Goal: Information Seeking & Learning: Compare options

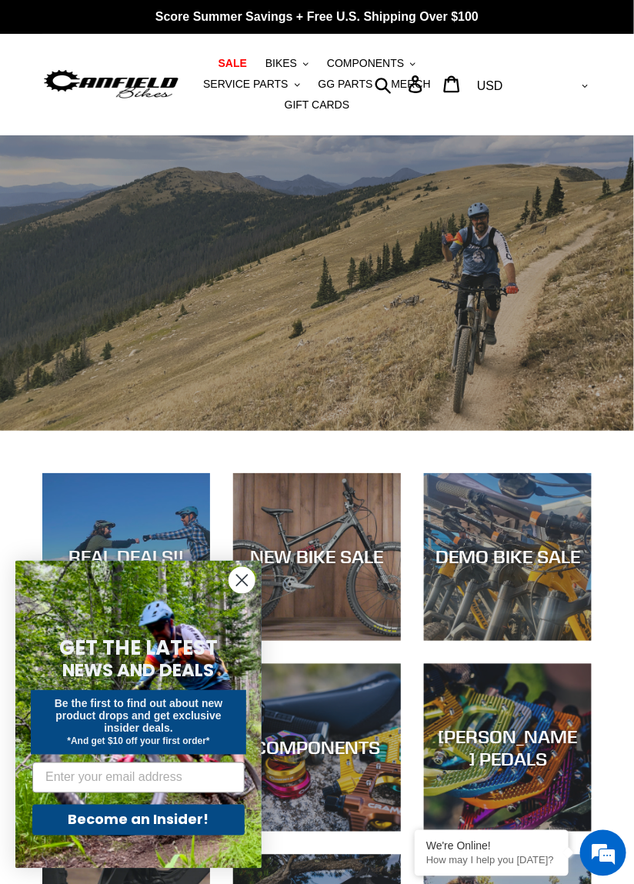
click at [236, 593] on circle "Close dialog" at bounding box center [241, 579] width 25 height 25
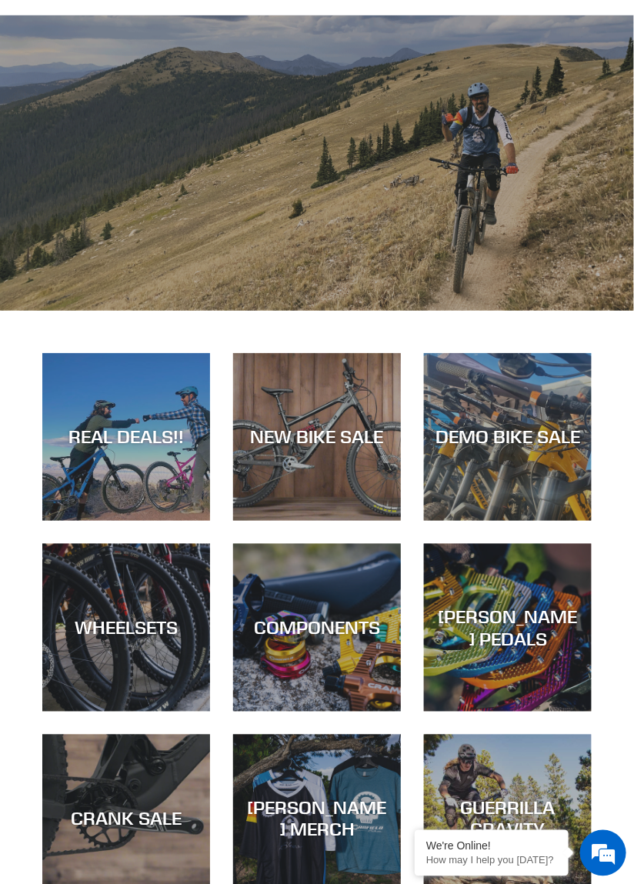
scroll to position [121, 0]
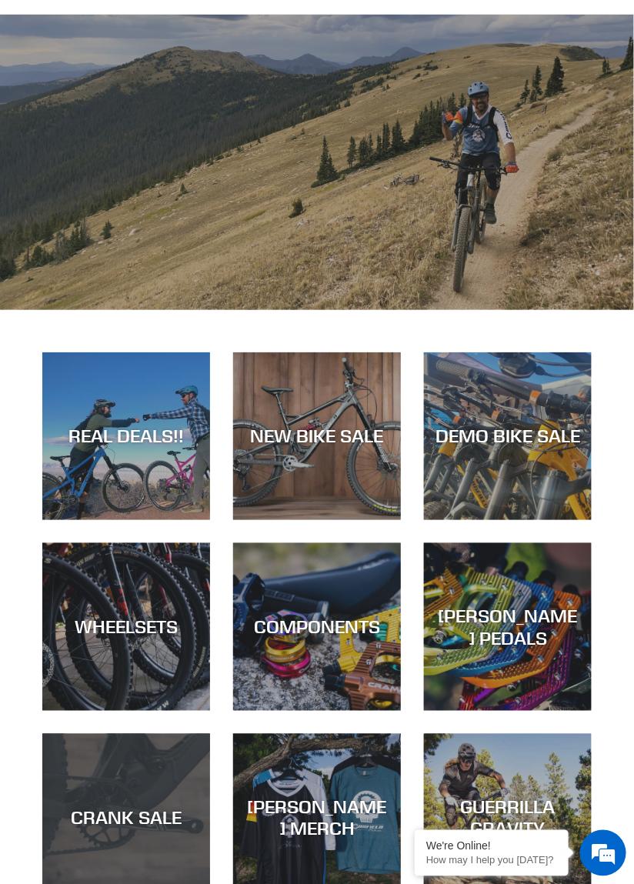
click at [166, 817] on div "CRANK SALE" at bounding box center [126, 818] width 168 height 22
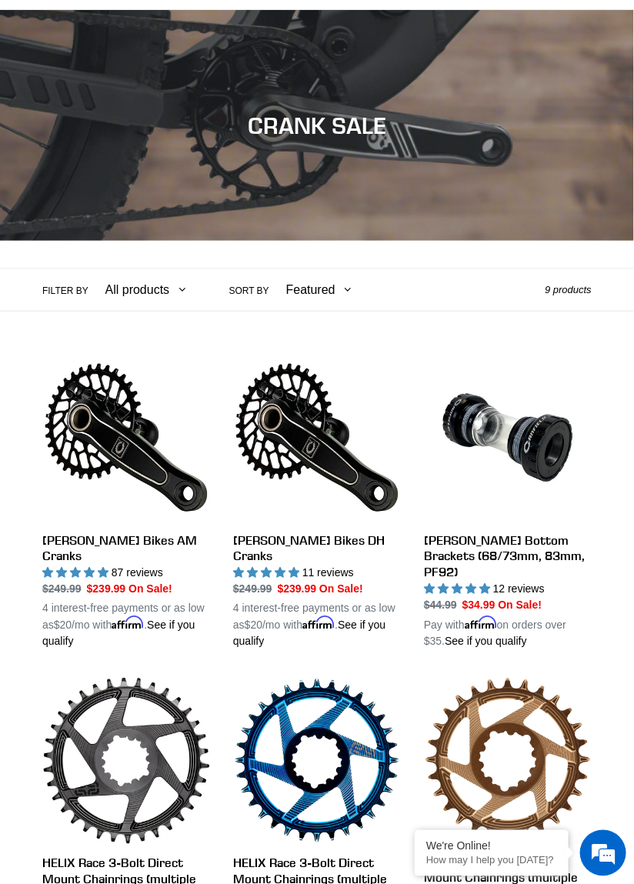
scroll to position [118, 0]
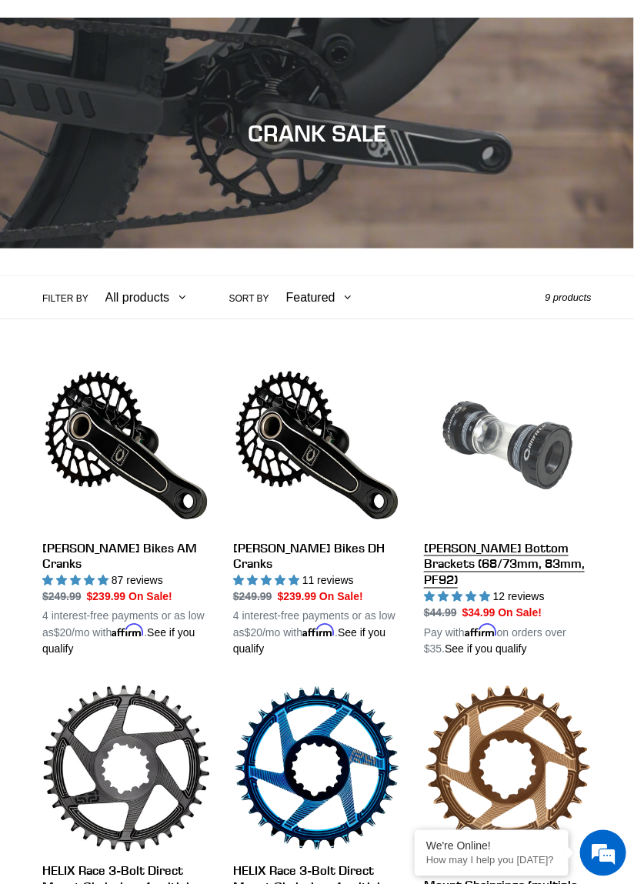
click at [546, 551] on link "Canfield Bottom Brackets (68/73mm, 83mm, PF92)" at bounding box center [508, 509] width 168 height 296
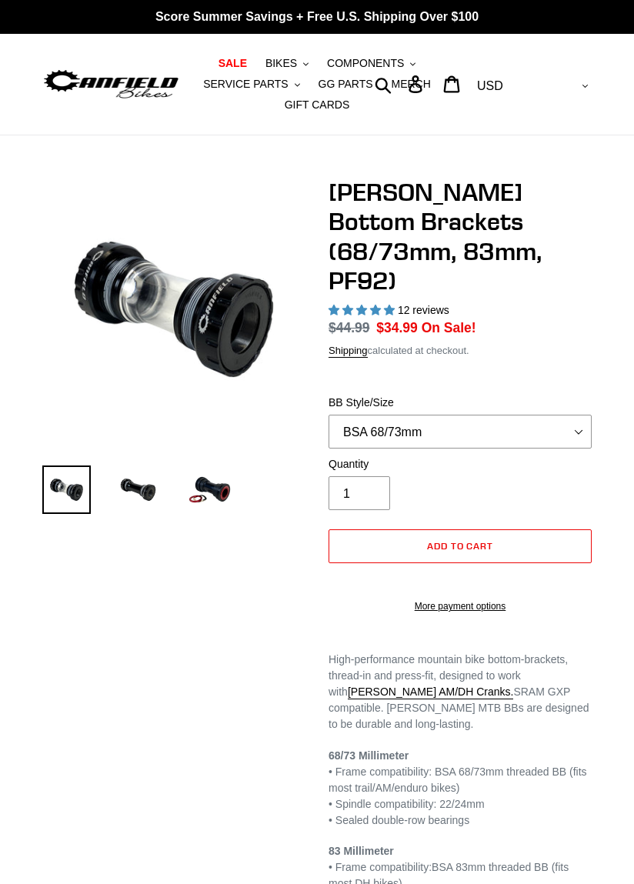
select select "highest-rating"
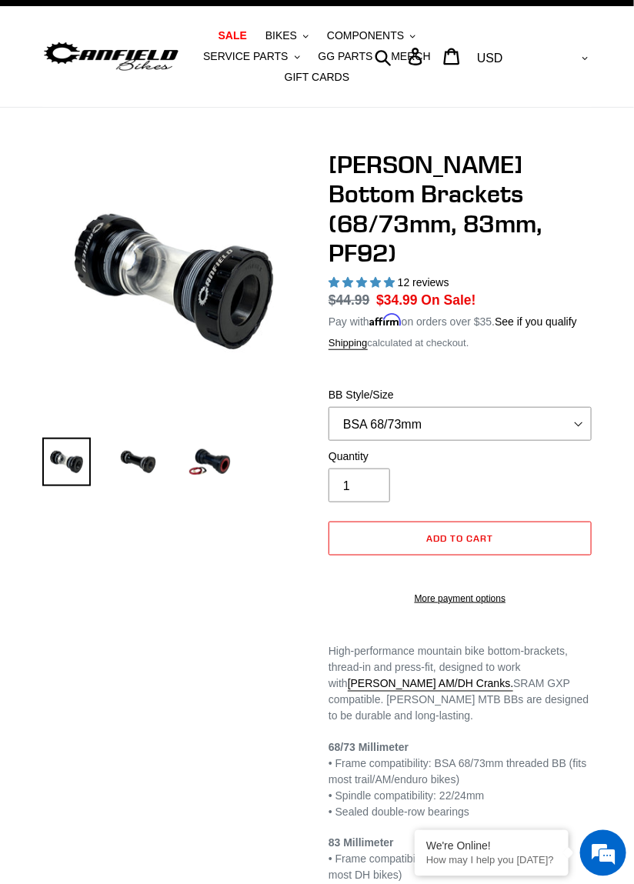
scroll to position [11, 0]
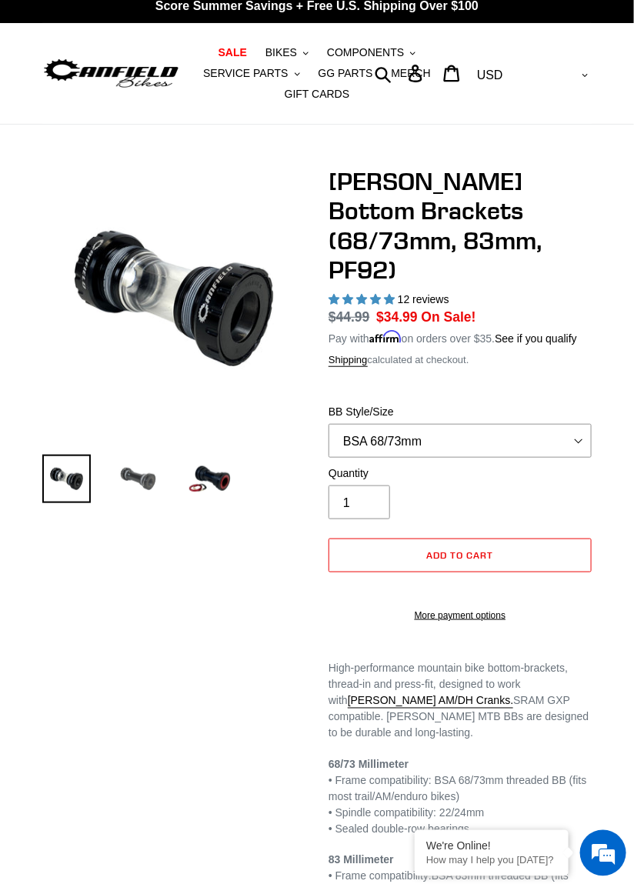
click at [128, 493] on img at bounding box center [138, 478] width 48 height 48
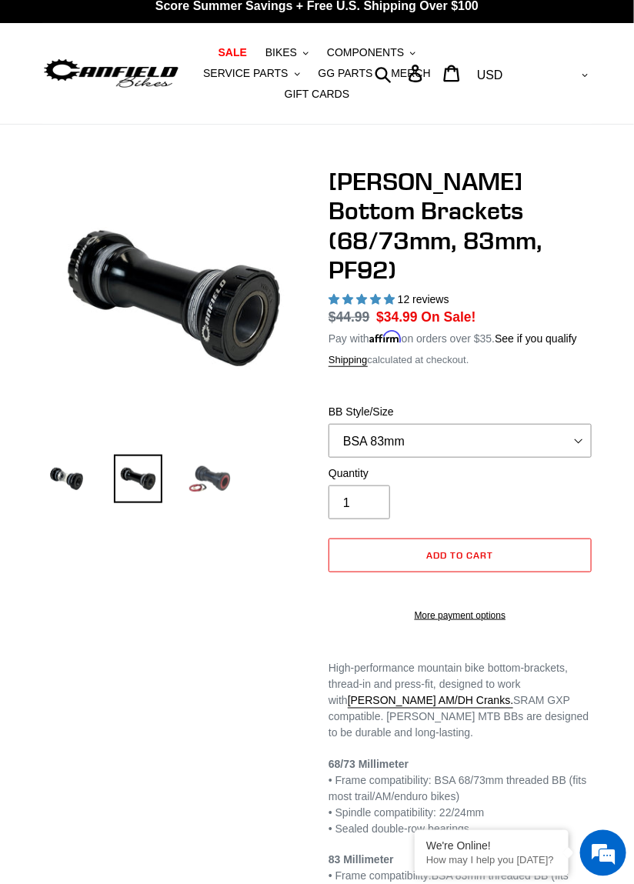
click at [222, 482] on img at bounding box center [209, 478] width 48 height 48
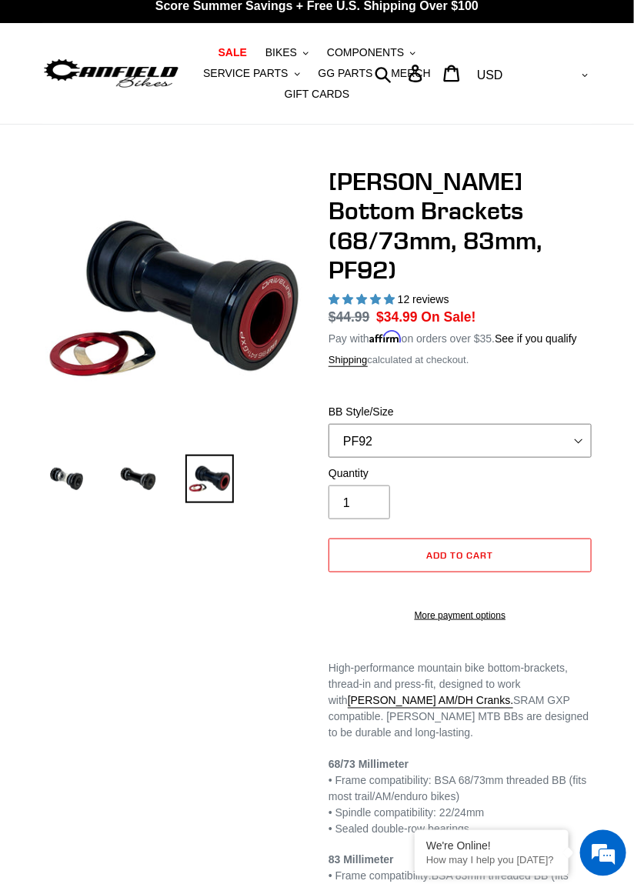
click at [556, 424] on select "BSA 68/73mm BSA 83mm PF92" at bounding box center [459, 441] width 263 height 34
select select "BSA 68/73mm"
click at [328, 424] on select "BSA 68/73mm BSA 83mm PF92" at bounding box center [459, 441] width 263 height 34
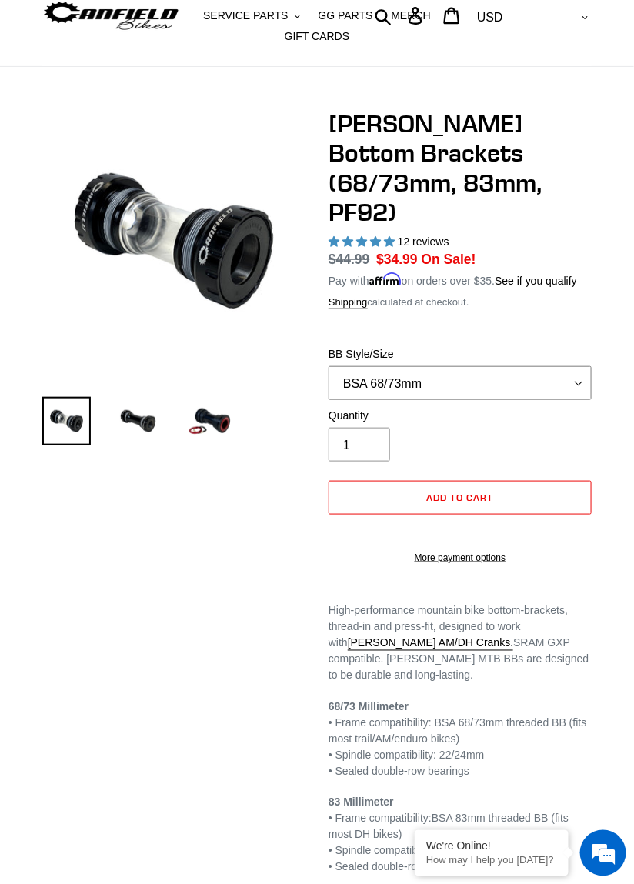
scroll to position [50, 0]
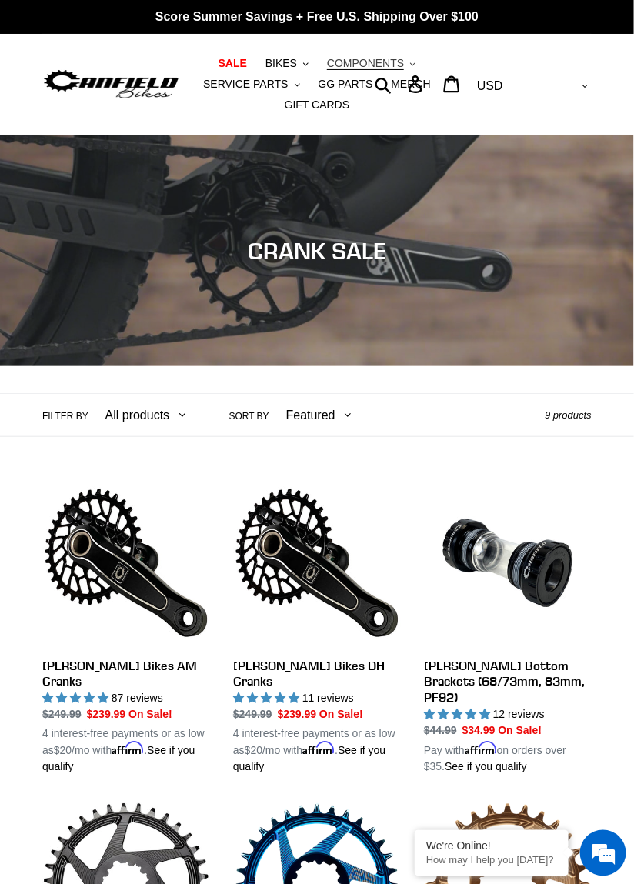
click at [382, 62] on span "COMPONENTS" at bounding box center [365, 63] width 77 height 13
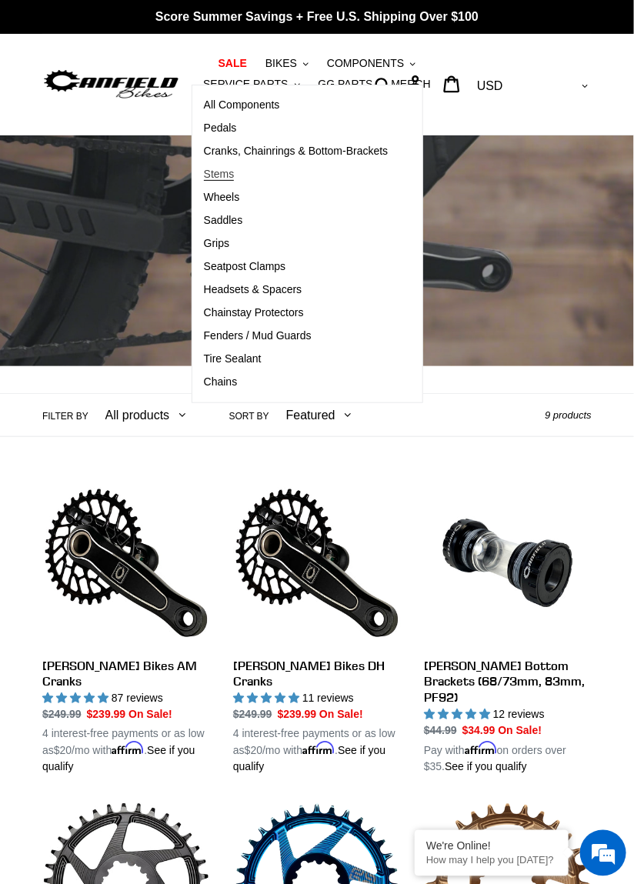
click at [230, 175] on span "Stems" at bounding box center [219, 174] width 31 height 13
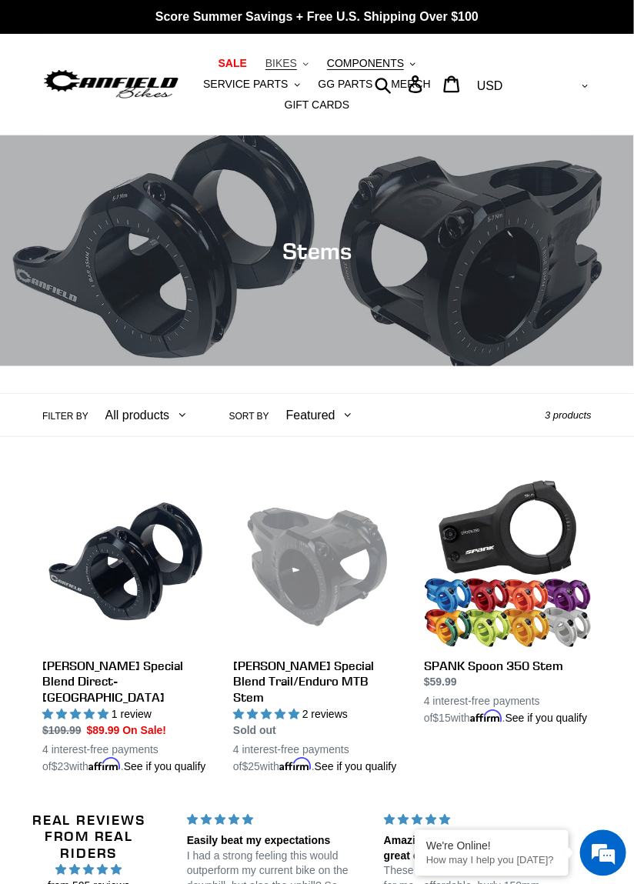
click at [288, 56] on button "BIKES .cls-1{fill:#231f20}" at bounding box center [287, 63] width 58 height 21
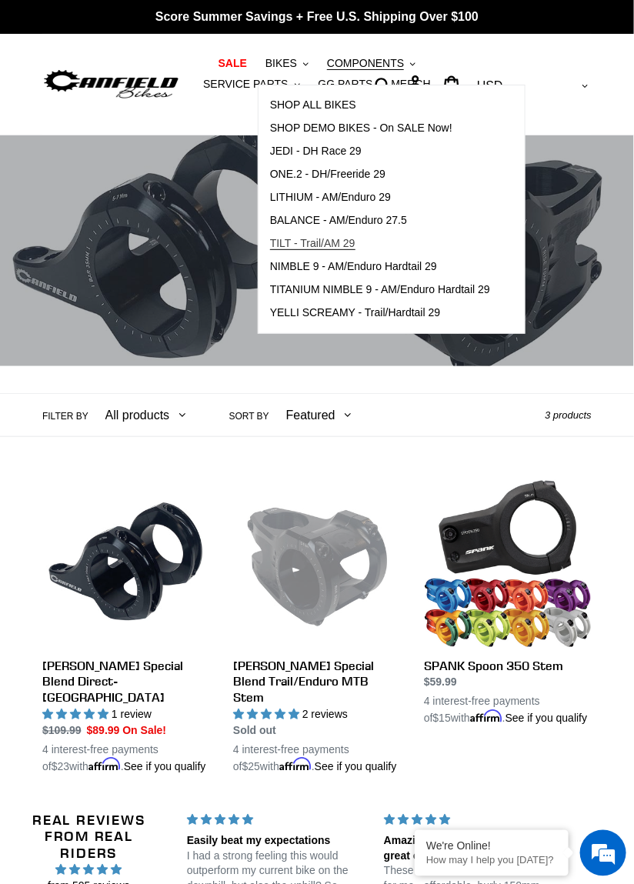
click at [346, 245] on span "TILT - Trail/AM 29" at bounding box center [312, 243] width 85 height 13
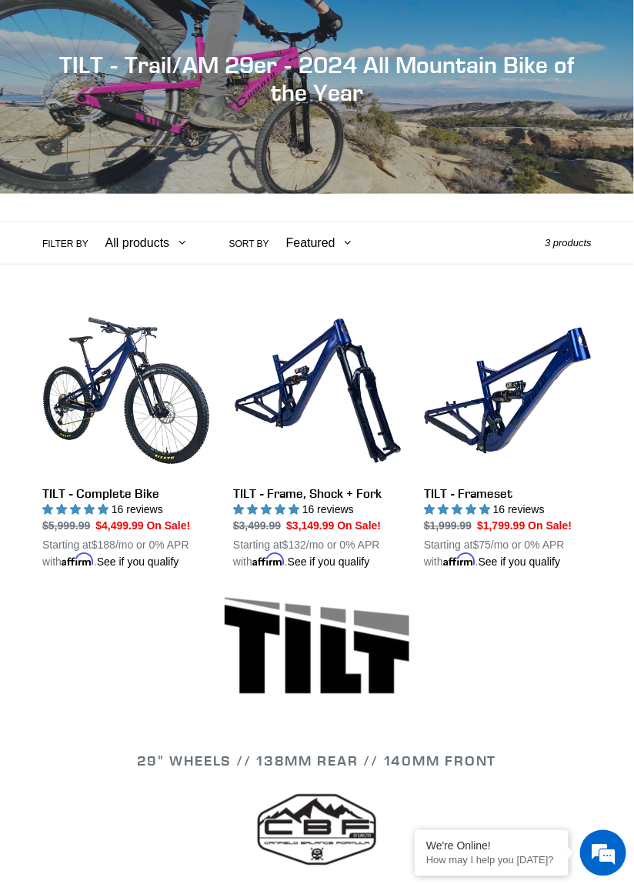
scroll to position [177, 0]
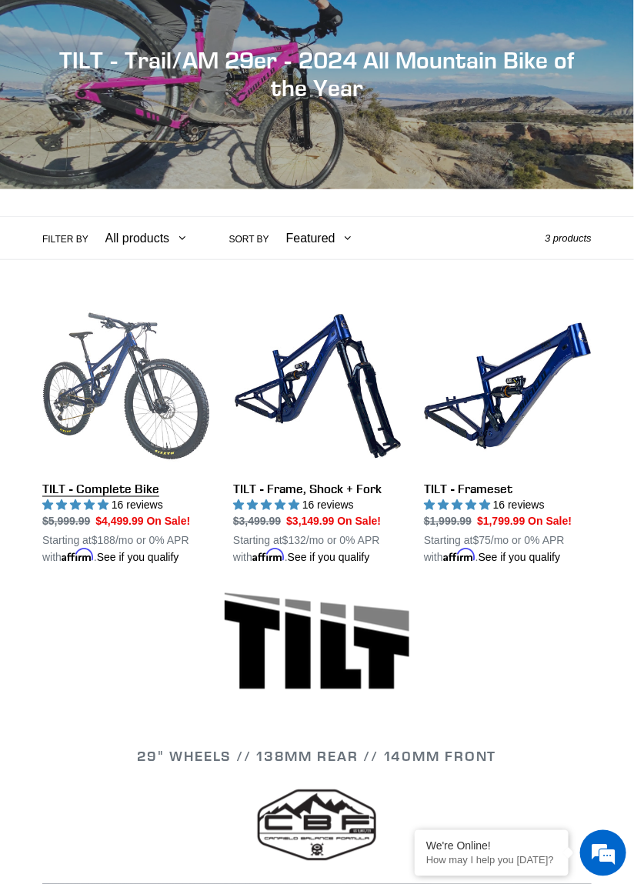
click at [125, 485] on link "TILT - Complete Bike" at bounding box center [126, 434] width 168 height 264
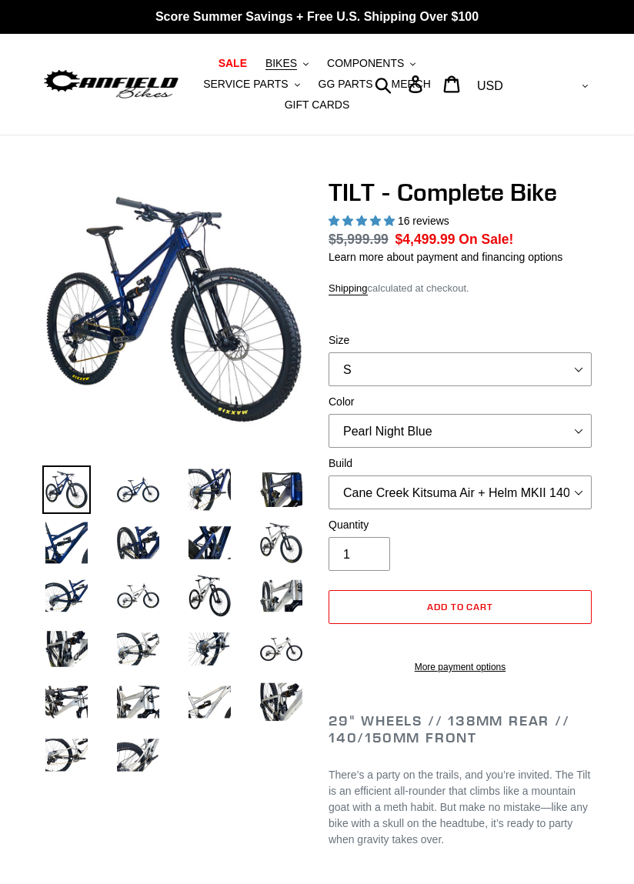
select select "highest-rating"
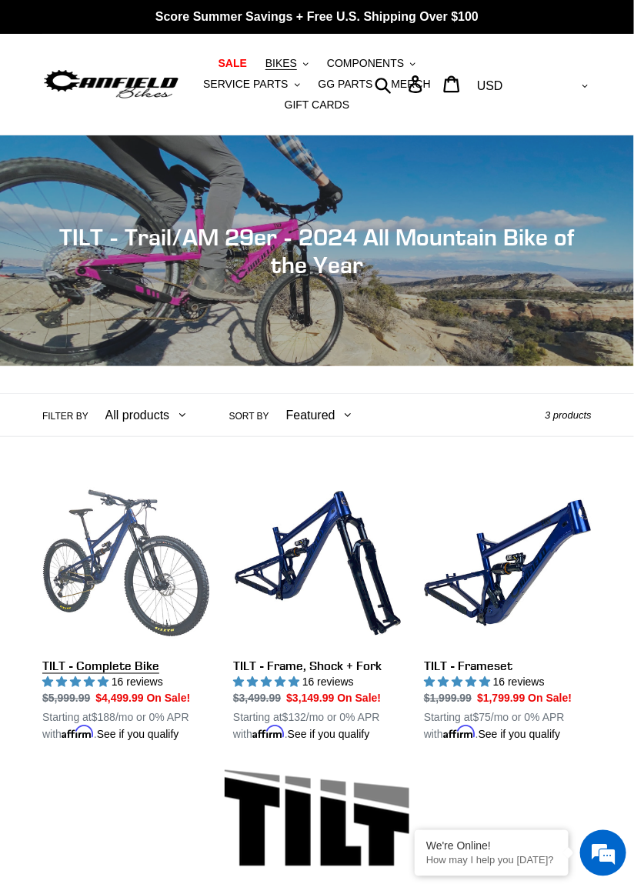
click at [136, 664] on link "TILT - Complete Bike" at bounding box center [126, 611] width 168 height 264
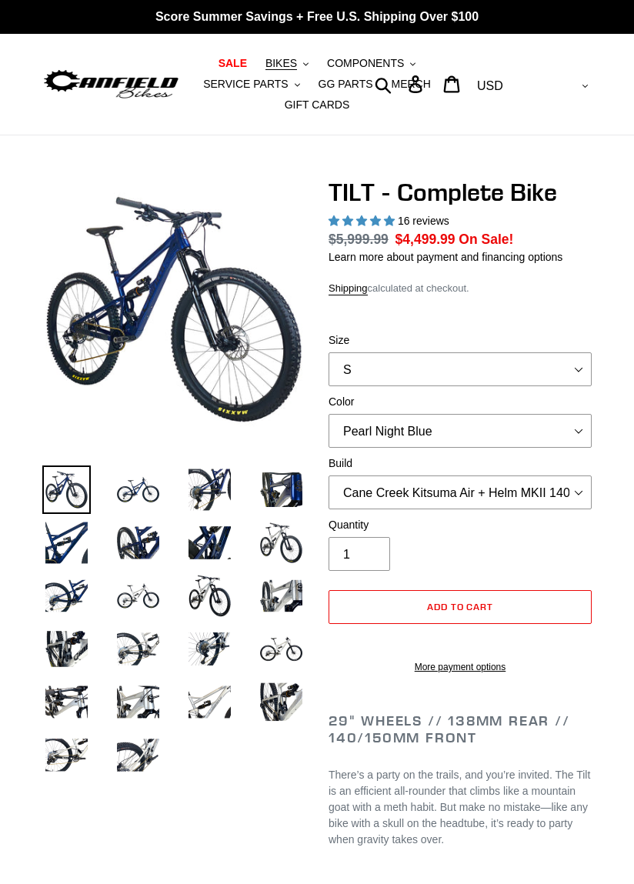
select select "highest-rating"
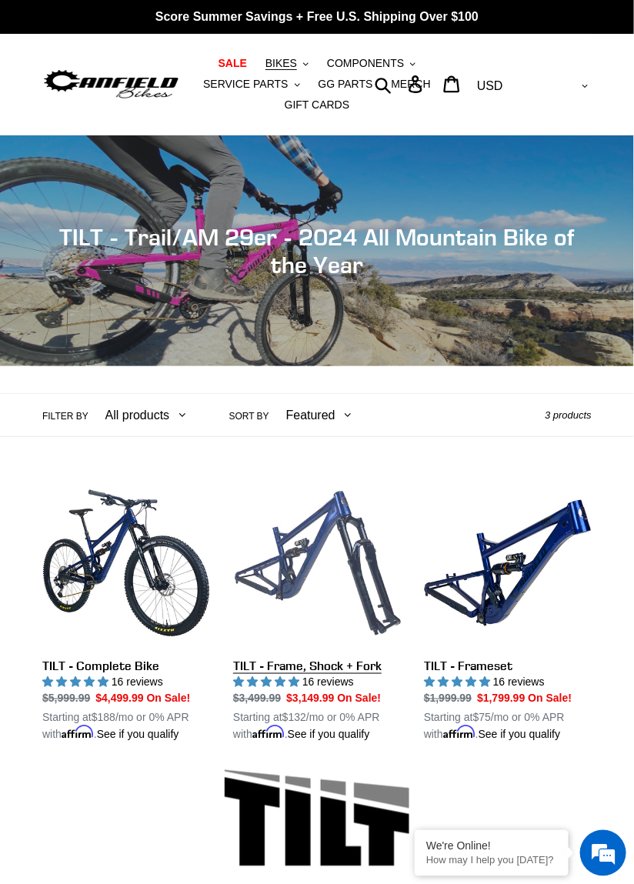
click at [356, 671] on link "TILT - Frame, Shock + Fork" at bounding box center [317, 611] width 168 height 264
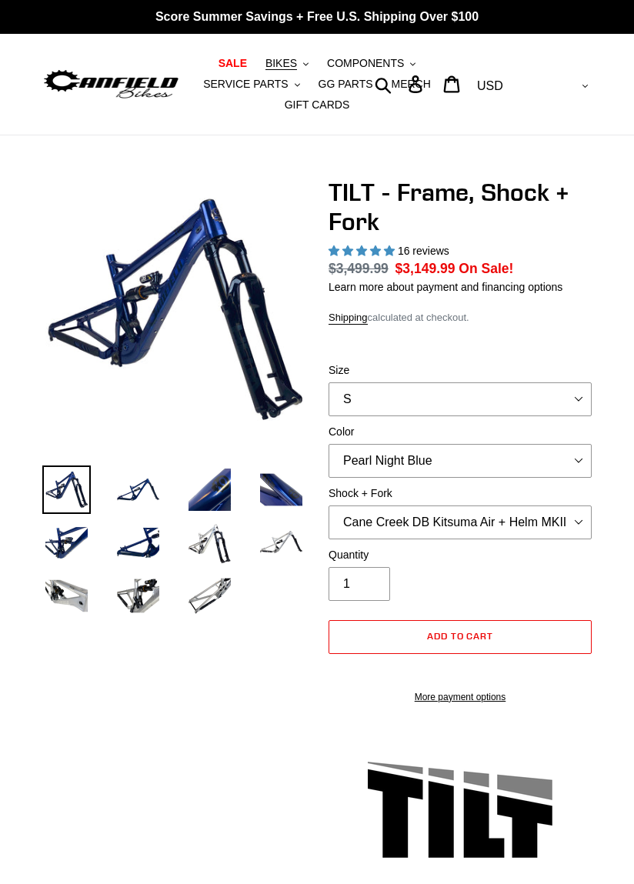
select select "highest-rating"
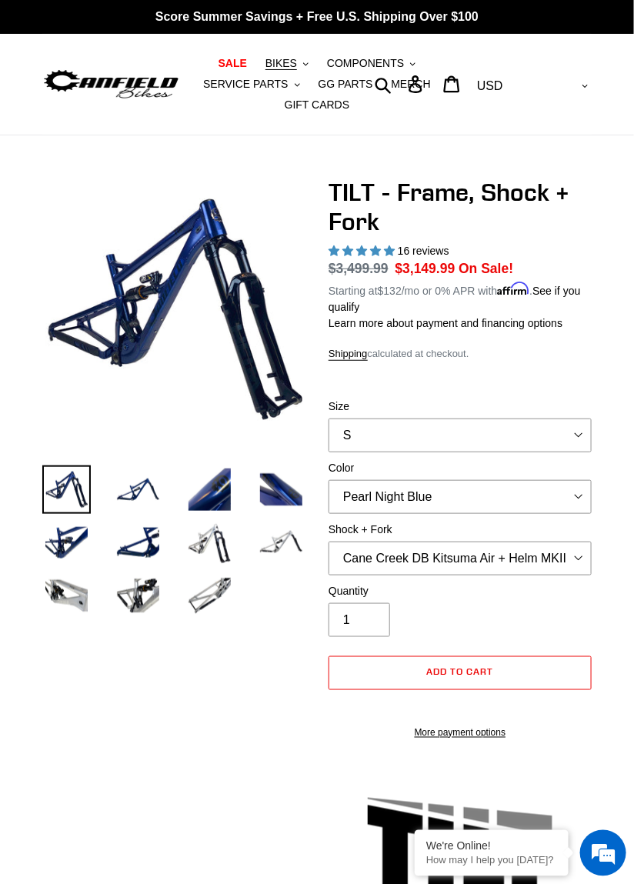
click at [571, 527] on label "Shock + Fork" at bounding box center [459, 529] width 263 height 16
click at [571, 541] on select "Cane Creek DB Kitsuma Air + Helm MKII 140mm Cane Creek DB Kitsuma Air + Fox 36 …" at bounding box center [459, 558] width 263 height 34
click at [571, 449] on select "S M L XL" at bounding box center [459, 435] width 263 height 34
select select "L"
click at [328, 418] on select "S M L XL" at bounding box center [459, 435] width 263 height 34
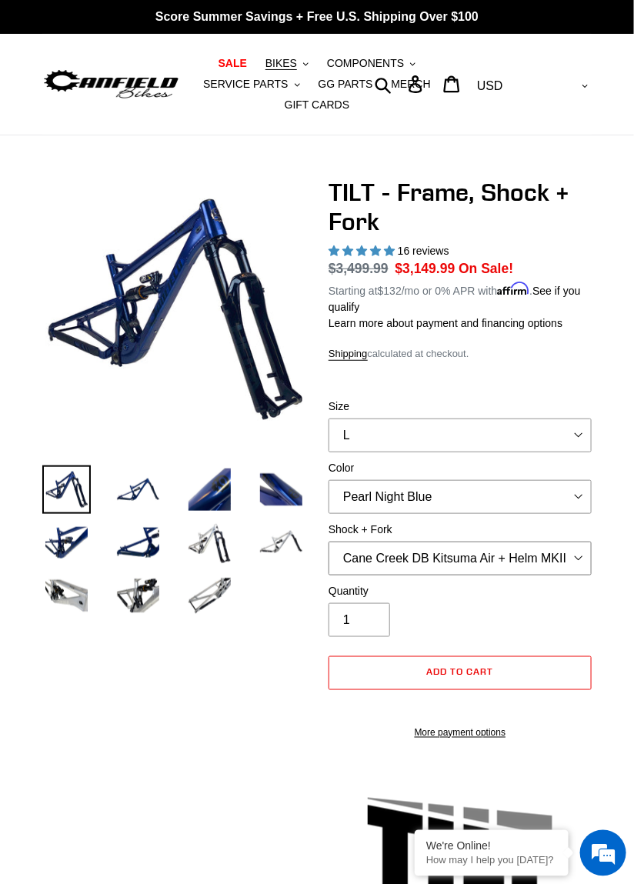
click at [569, 566] on select "Cane Creek DB Kitsuma Air + Helm MKII 140mm Cane Creek DB Kitsuma Air + Fox 36 …" at bounding box center [459, 558] width 263 height 34
select select "Fox Float X + Fox 36 Grip X Factory 150mm"
click at [328, 541] on select "Cane Creek DB Kitsuma Air + Helm MKII 140mm Cane Creek DB Kitsuma Air + Fox 36 …" at bounding box center [459, 558] width 263 height 34
click at [144, 602] on img at bounding box center [138, 595] width 48 height 48
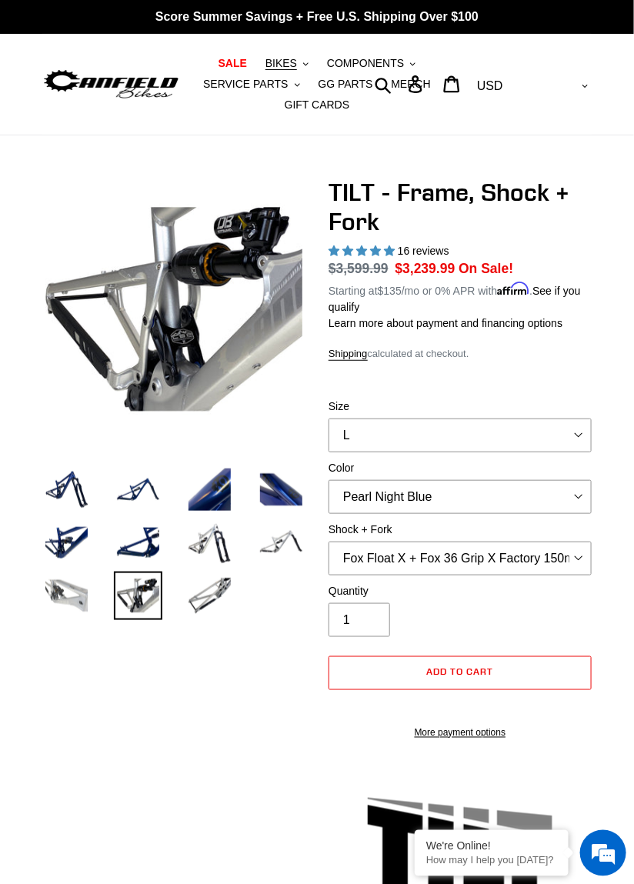
click at [72, 597] on img at bounding box center [66, 595] width 48 height 48
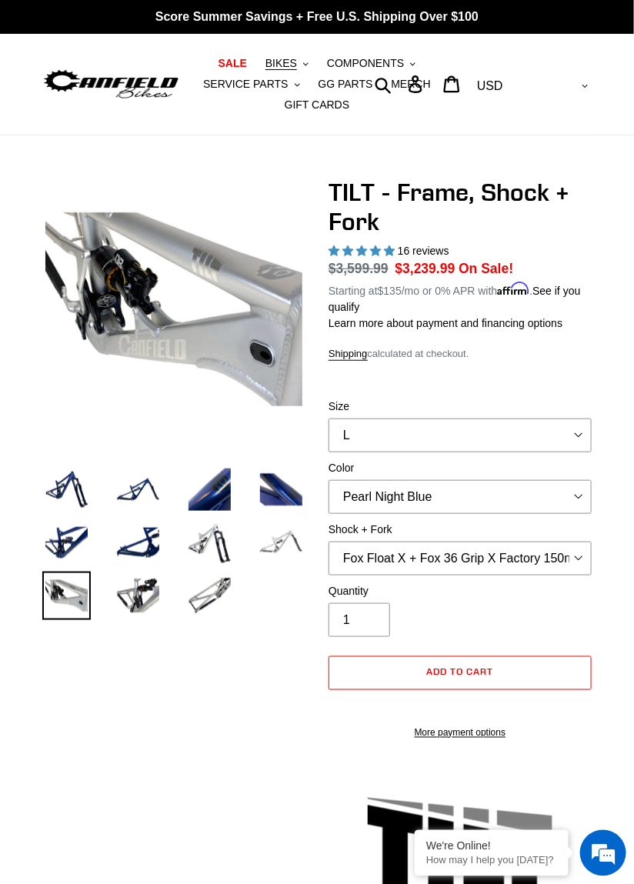
click at [285, 547] on img at bounding box center [281, 542] width 48 height 48
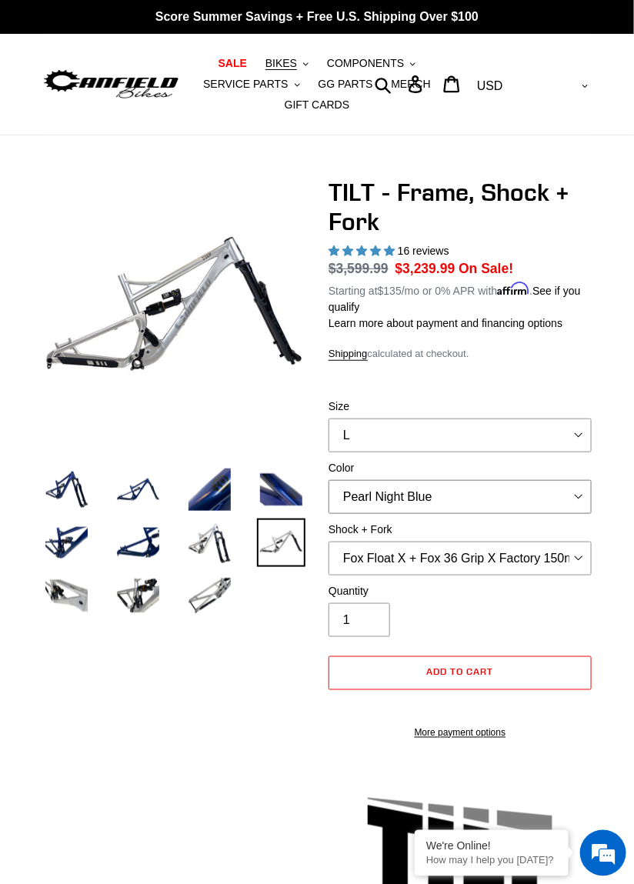
click at [571, 494] on select "Pearl Night Blue" at bounding box center [459, 497] width 263 height 34
click at [573, 489] on select "Pearl Night Blue" at bounding box center [459, 497] width 263 height 34
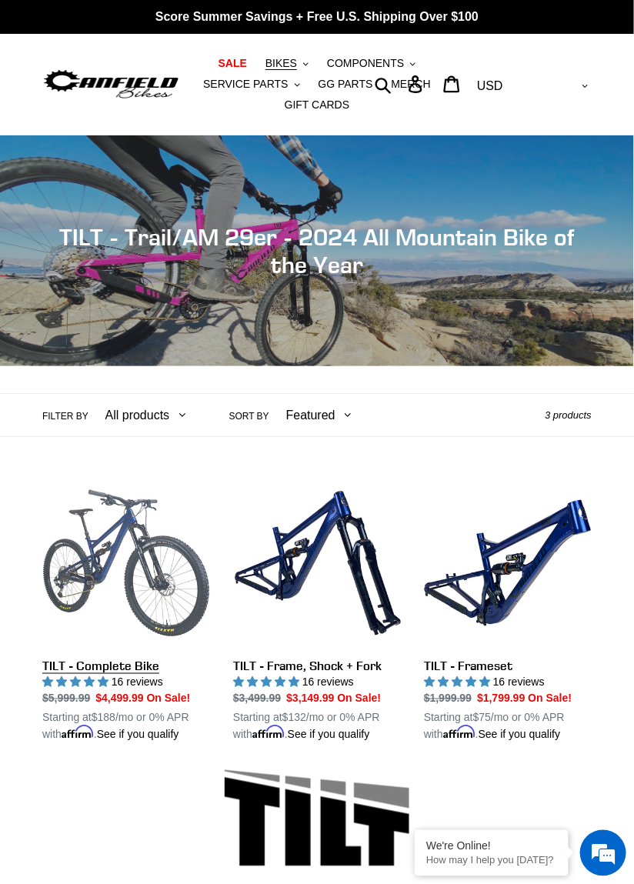
click at [126, 665] on link "TILT - Complete Bike" at bounding box center [126, 611] width 168 height 264
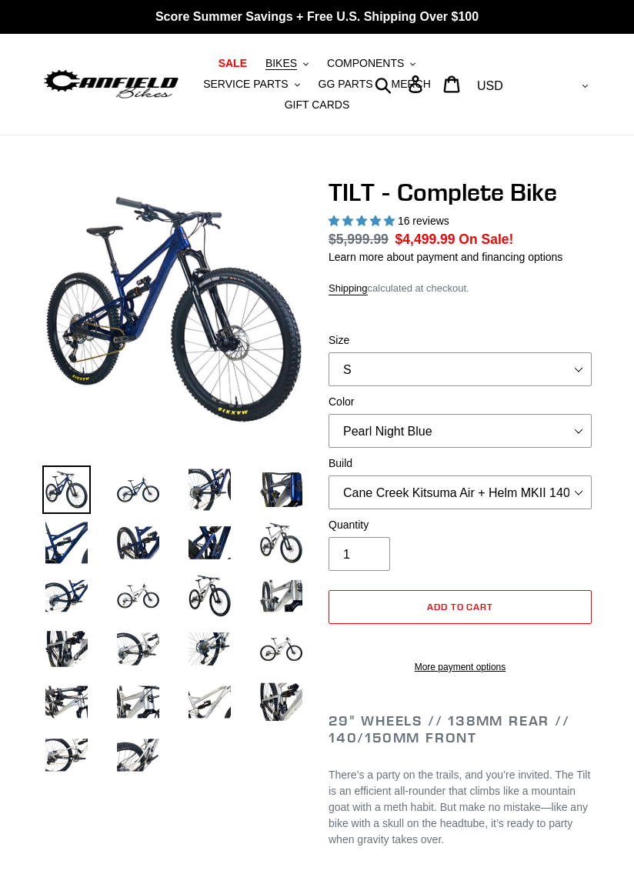
select select "highest-rating"
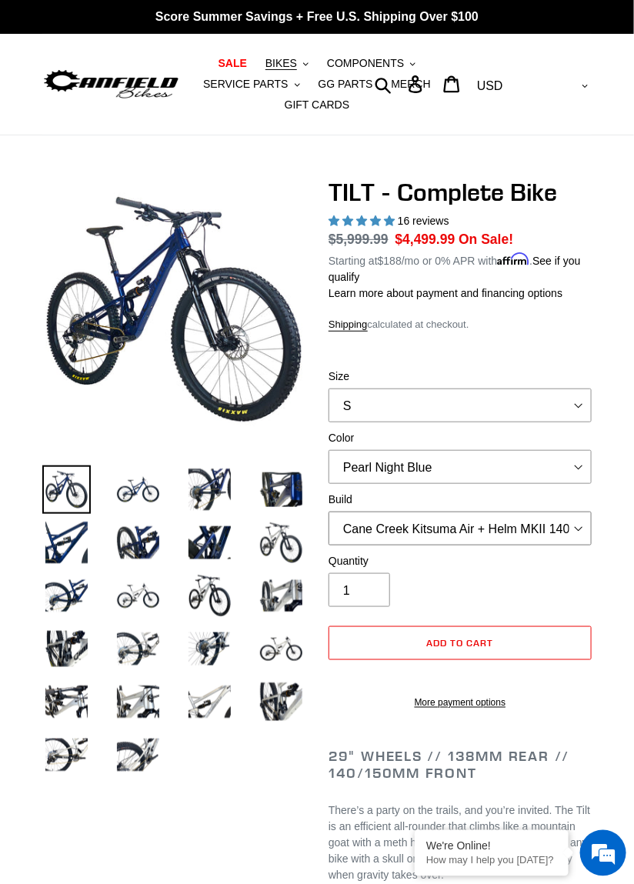
click at [580, 527] on select "Cane Creek Kitsuma Air + Helm MKII 140 + SRAM GX Cane Creek Kitsuma Air + Helm …" at bounding box center [459, 528] width 263 height 34
click at [328, 511] on select "Cane Creek Kitsuma Air + Helm MKII 140 + SRAM GX Cane Creek Kitsuma Air + Helm …" at bounding box center [459, 528] width 263 height 34
click at [576, 531] on select "Cane Creek Kitsuma Air + Helm MKII 140 + SRAM GX Cane Creek Kitsuma Air + Helm …" at bounding box center [459, 528] width 263 height 34
click at [328, 511] on select "Cane Creek Kitsuma Air + Helm MKII 140 + SRAM GX Cane Creek Kitsuma Air + Helm …" at bounding box center [459, 528] width 263 height 34
click at [581, 533] on select "Cane Creek Kitsuma Air + Helm MKII 140 + SRAM GX Cane Creek Kitsuma Air + Helm …" at bounding box center [459, 528] width 263 height 34
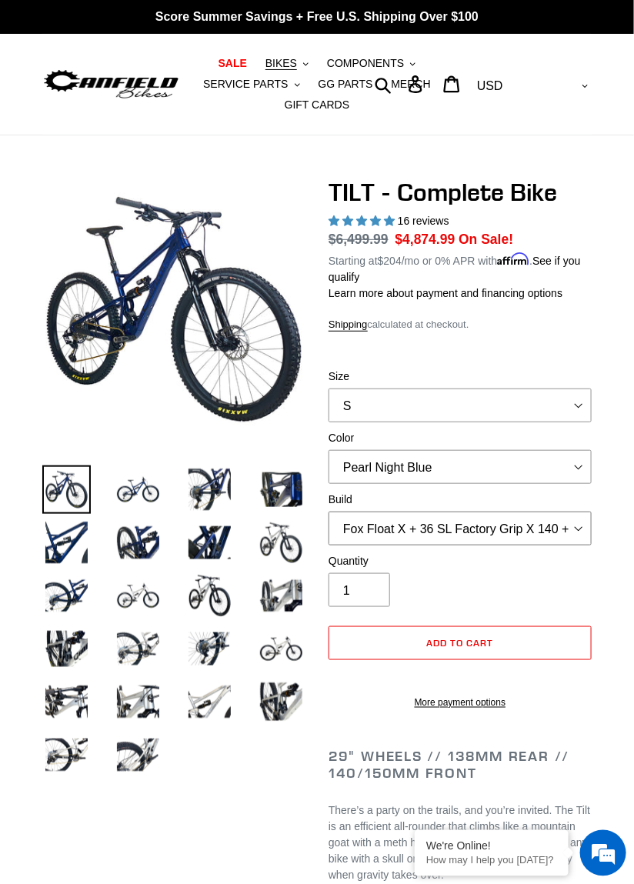
click at [328, 511] on select "Cane Creek Kitsuma Air + Helm MKII 140 + SRAM GX Cane Creek Kitsuma Air + Helm …" at bounding box center [459, 528] width 263 height 34
click at [576, 522] on select "Cane Creek Kitsuma Air + Helm MKII 140 + SRAM GX Cane Creek Kitsuma Air + Helm …" at bounding box center [459, 528] width 263 height 34
select select "Fox Float X + 36 SL Factory Grip X 140 + SRAM GX"
click at [328, 511] on select "Cane Creek Kitsuma Air + Helm MKII 140 + SRAM GX Cane Creek Kitsuma Air + Helm …" at bounding box center [459, 528] width 263 height 34
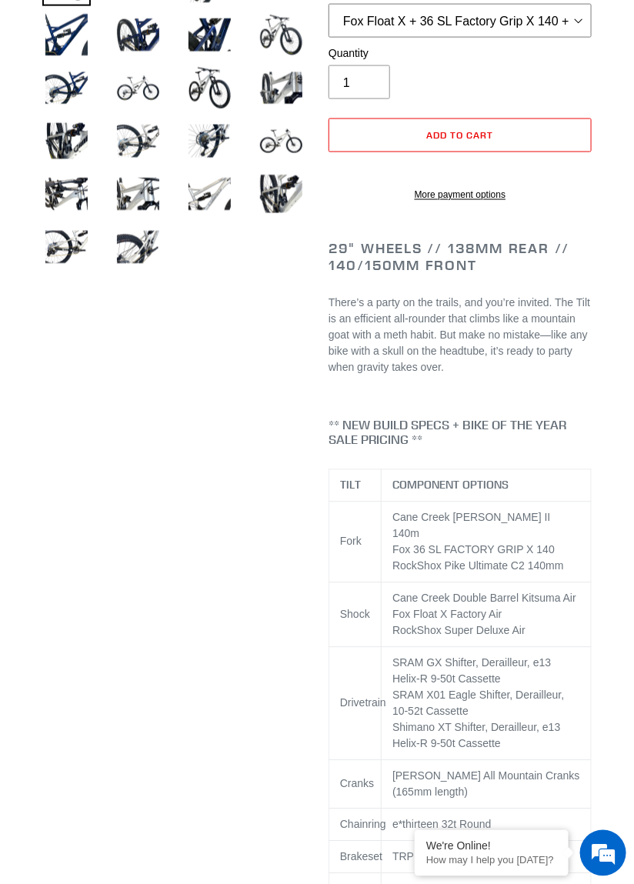
scroll to position [507, 0]
click at [586, 837] on td "e*thirteen 32t Round" at bounding box center [486, 824] width 210 height 32
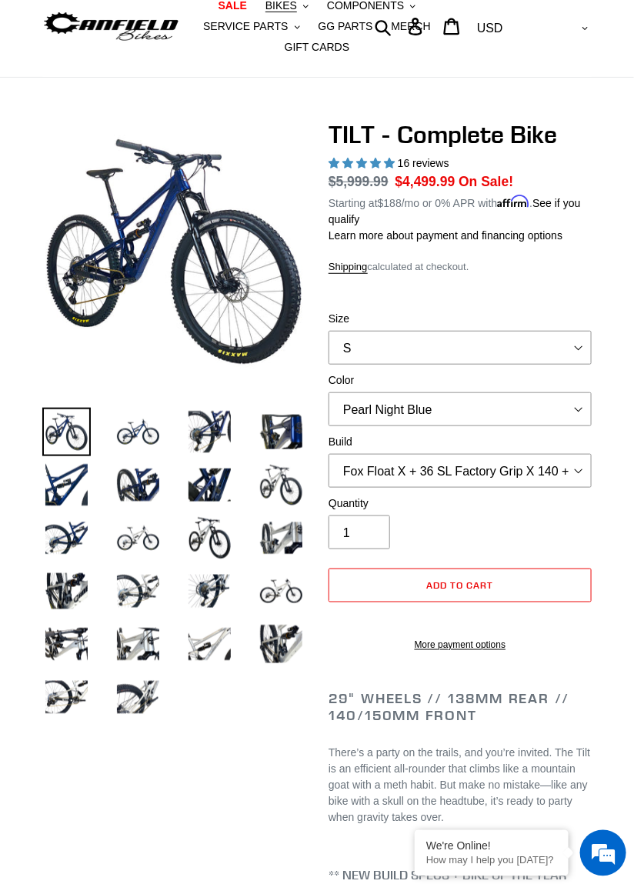
scroll to position [0, 0]
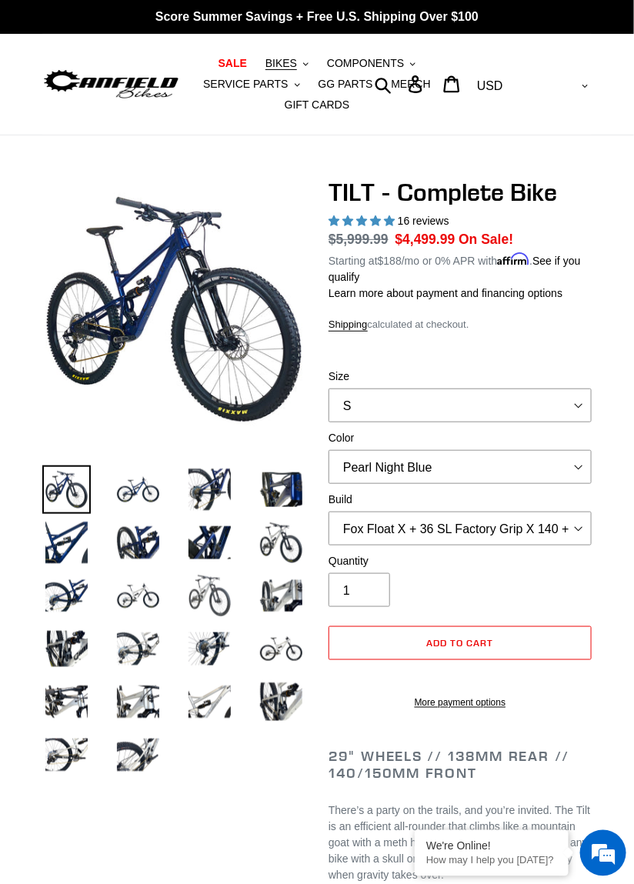
click at [209, 594] on img at bounding box center [209, 595] width 48 height 48
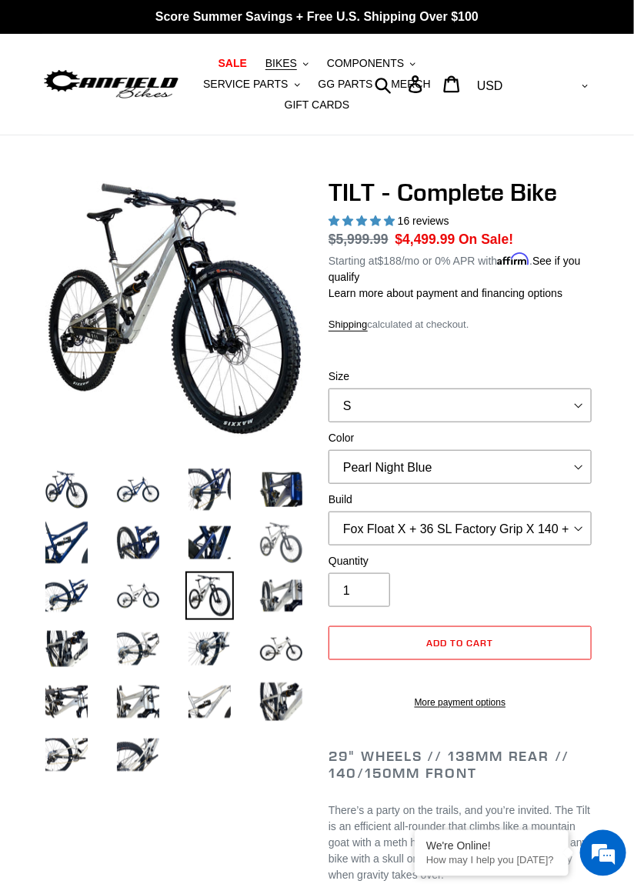
click at [288, 548] on img at bounding box center [281, 542] width 48 height 48
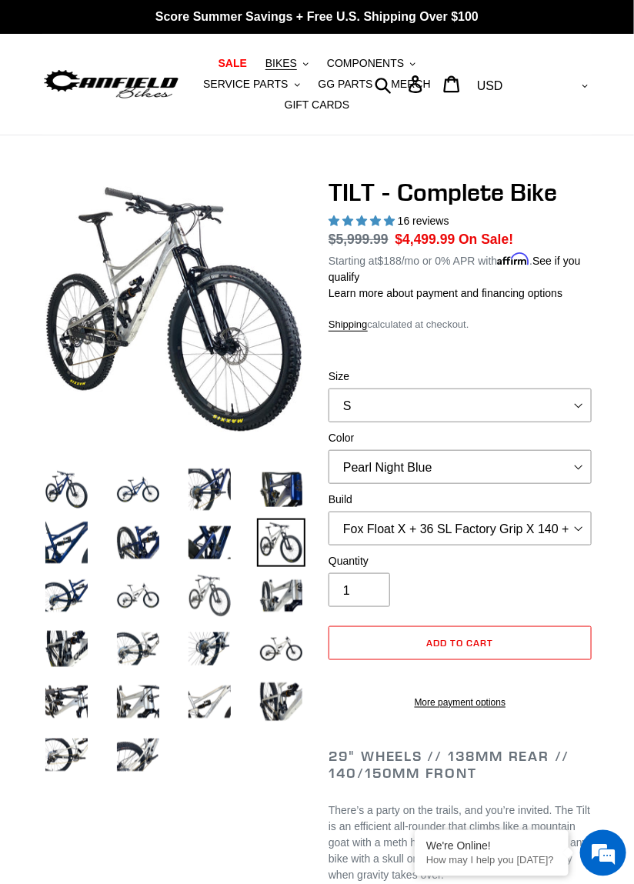
click at [212, 586] on img at bounding box center [209, 595] width 48 height 48
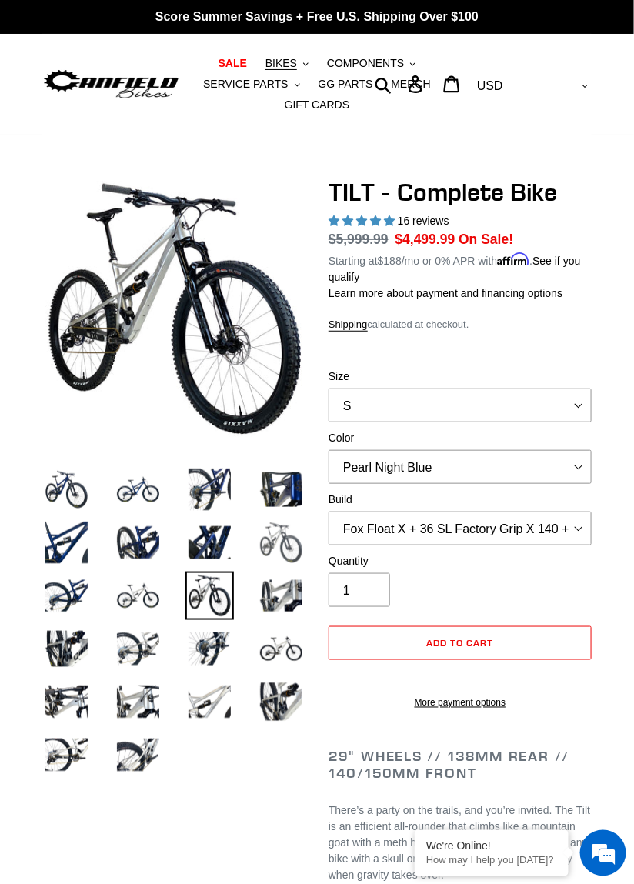
click at [286, 544] on img at bounding box center [281, 542] width 48 height 48
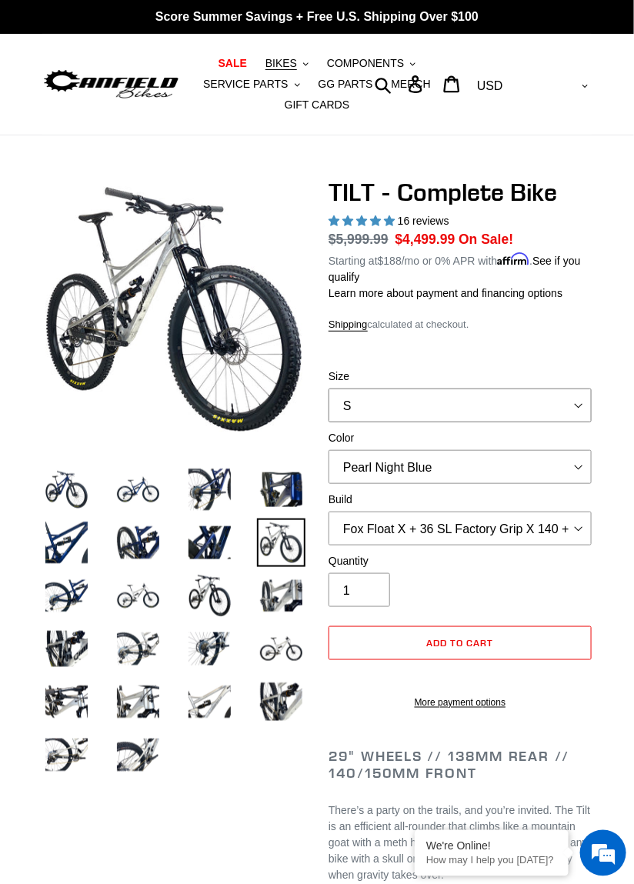
click at [579, 411] on select "S M L" at bounding box center [459, 405] width 263 height 34
select select "L"
click at [328, 388] on select "S M L" at bounding box center [459, 405] width 263 height 34
click at [577, 468] on select "Pearl Night Blue Stealth Silver Raw" at bounding box center [459, 467] width 263 height 34
click at [328, 450] on select "Pearl Night Blue Stealth Silver Raw" at bounding box center [459, 467] width 263 height 34
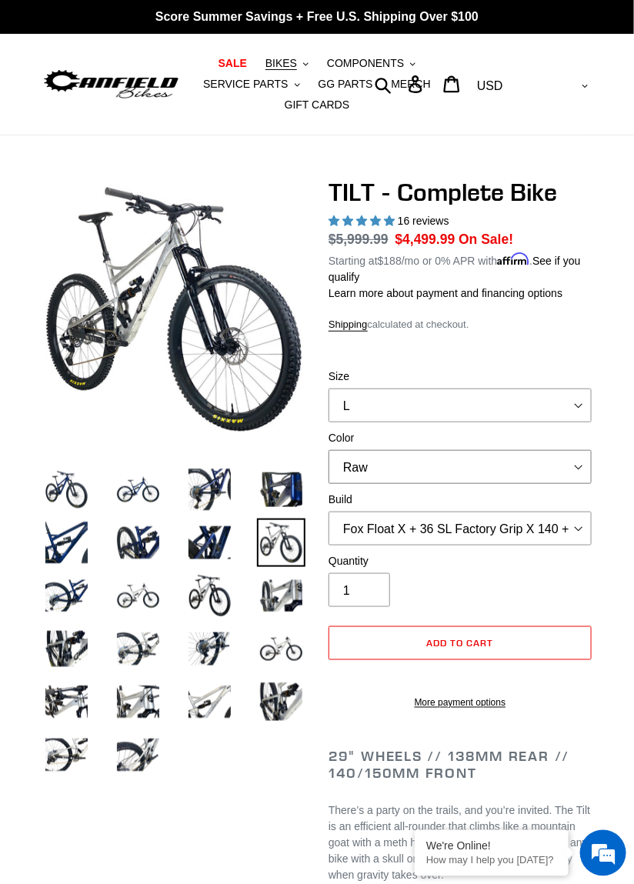
click at [568, 462] on select "Pearl Night Blue Stealth Silver Raw" at bounding box center [459, 467] width 263 height 34
click at [328, 450] on select "Pearl Night Blue Stealth Silver Raw" at bounding box center [459, 467] width 263 height 34
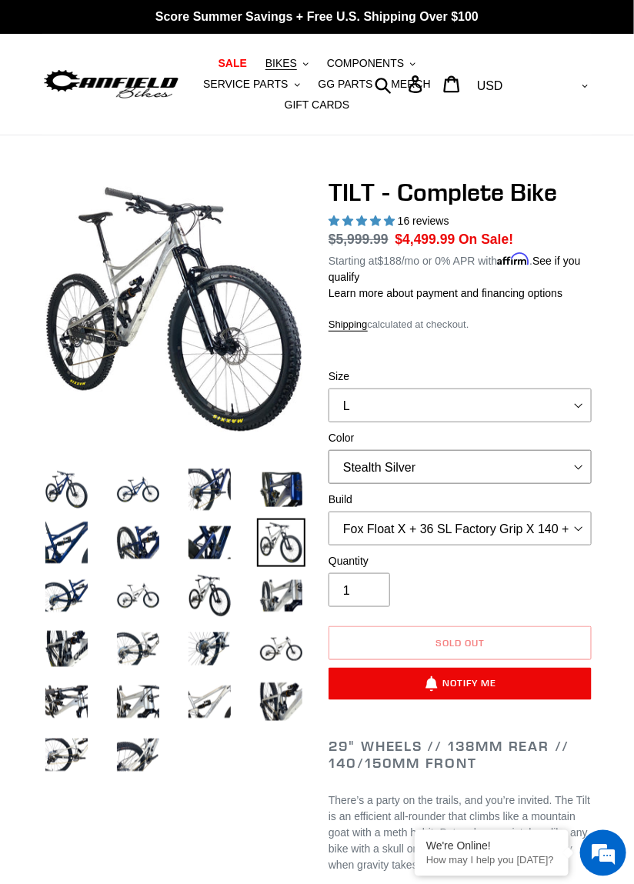
click at [572, 472] on select "Pearl Night Blue Stealth Silver Raw" at bounding box center [459, 467] width 263 height 34
select select "Raw"
click at [328, 450] on select "Pearl Night Blue Stealth Silver Raw" at bounding box center [459, 467] width 263 height 34
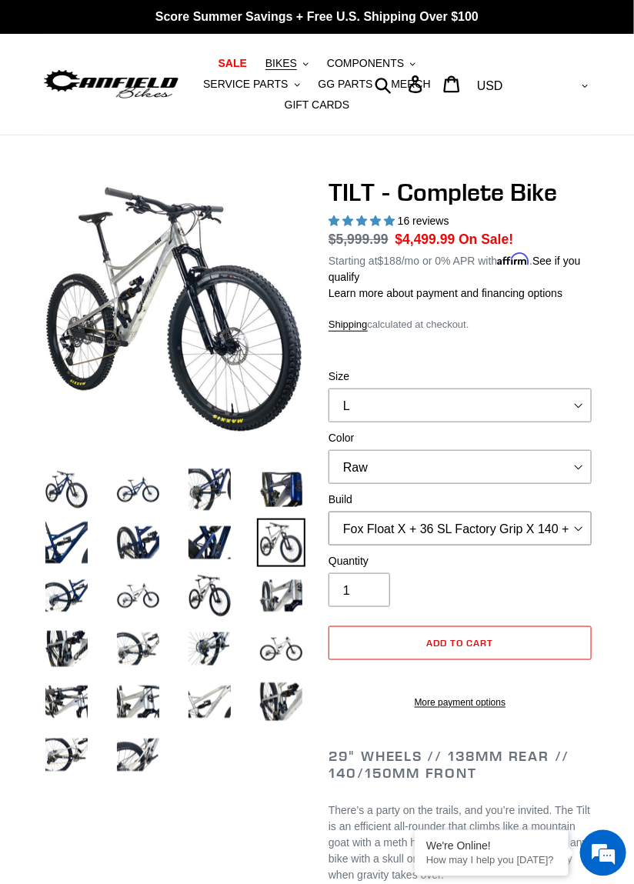
click at [573, 529] on select "Cane Creek Kitsuma Air + Helm MKII 140 + SRAM GX Cane Creek Kitsuma Air + Helm …" at bounding box center [459, 528] width 263 height 34
select select "Fox Float X + 36 SL Factory Grip X 140 + SRAM XO"
click at [328, 511] on select "Cane Creek Kitsuma Air + Helm MKII 140 + SRAM GX Cane Creek Kitsuma Air + Helm …" at bounding box center [459, 528] width 263 height 34
click at [571, 471] on select "Pearl Night Blue Stealth Silver Raw" at bounding box center [459, 467] width 263 height 34
click at [328, 450] on select "Pearl Night Blue Stealth Silver Raw" at bounding box center [459, 467] width 263 height 34
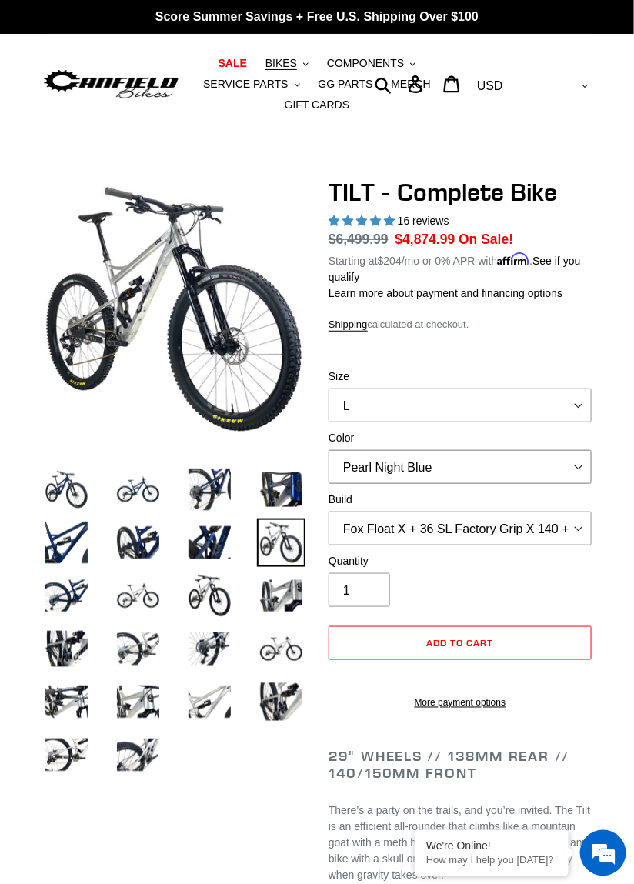
click at [568, 478] on select "Pearl Night Blue Stealth Silver Raw" at bounding box center [459, 467] width 263 height 34
select select "Raw"
click at [328, 450] on select "Pearl Night Blue Stealth Silver Raw" at bounding box center [459, 467] width 263 height 34
click at [276, 595] on img at bounding box center [281, 595] width 48 height 48
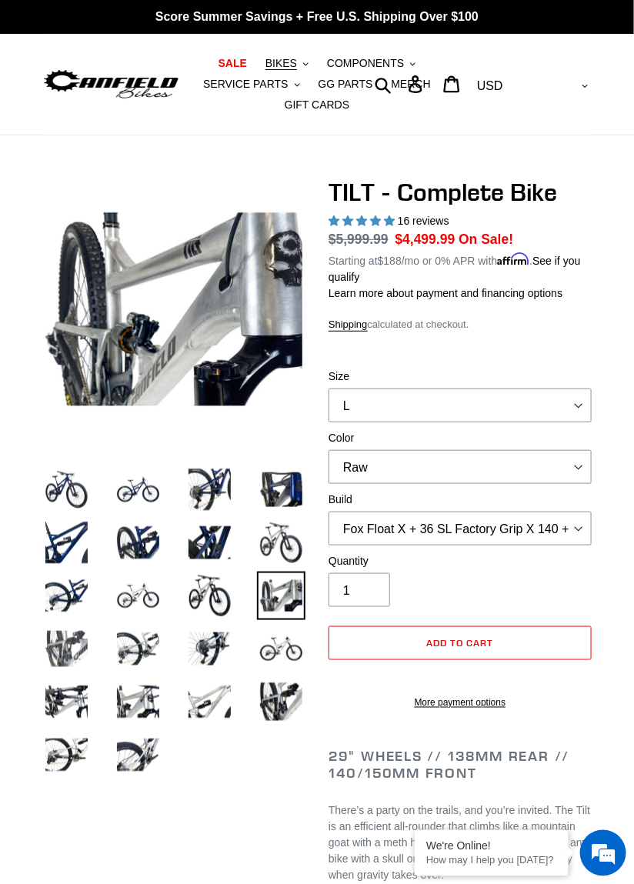
click at [80, 650] on img at bounding box center [66, 648] width 48 height 48
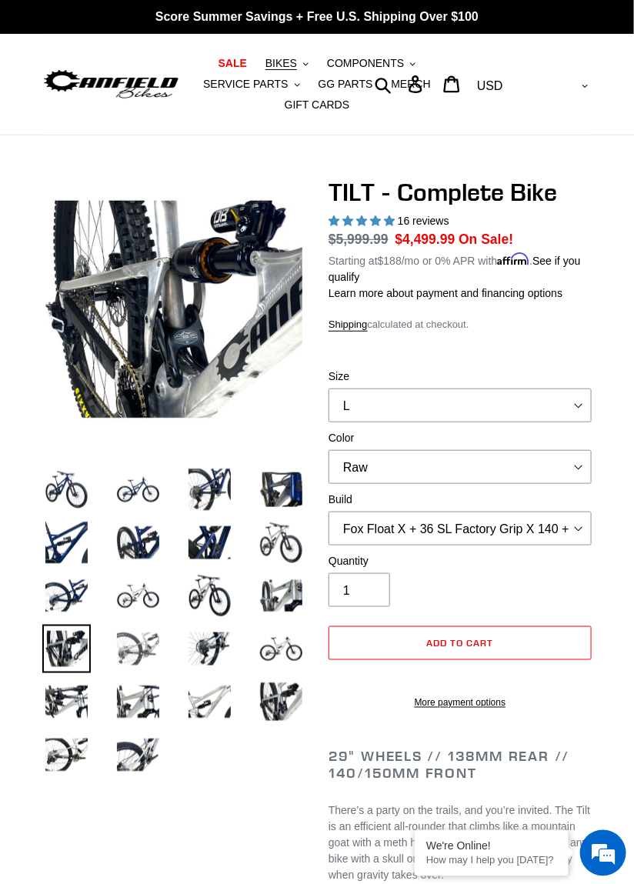
click at [138, 649] on img at bounding box center [138, 648] width 48 height 48
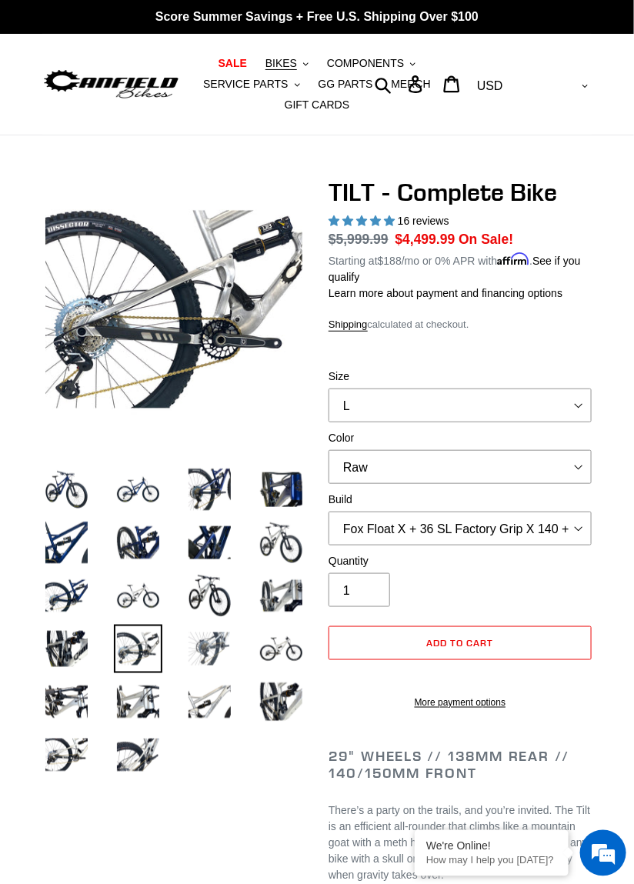
click at [218, 641] on img at bounding box center [209, 648] width 48 height 48
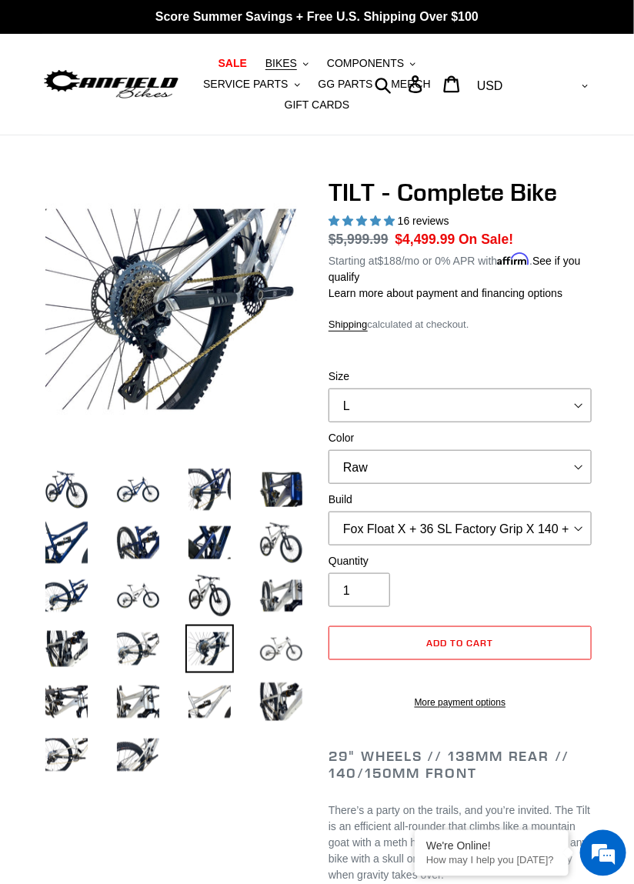
click at [292, 651] on img at bounding box center [281, 648] width 48 height 48
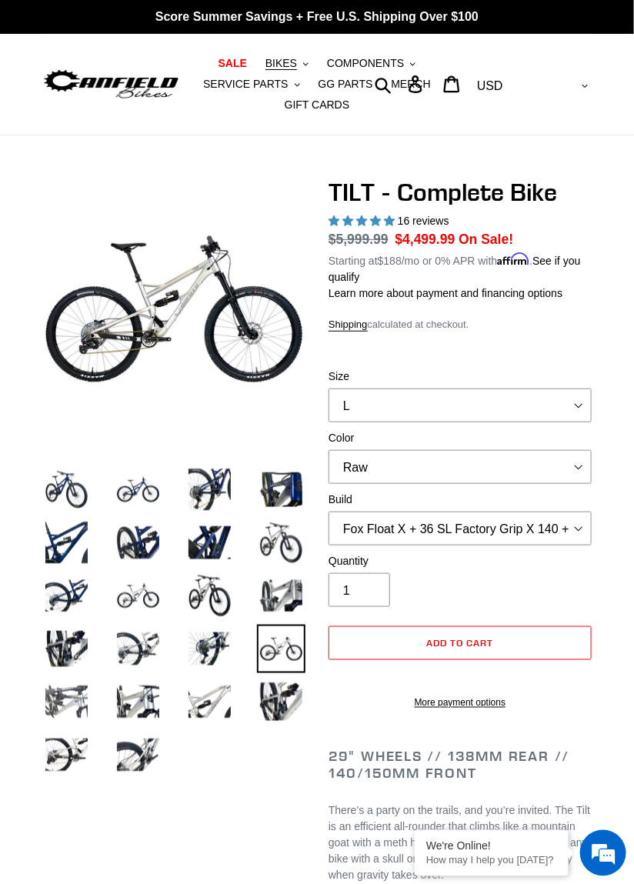
click at [74, 700] on img at bounding box center [66, 701] width 48 height 48
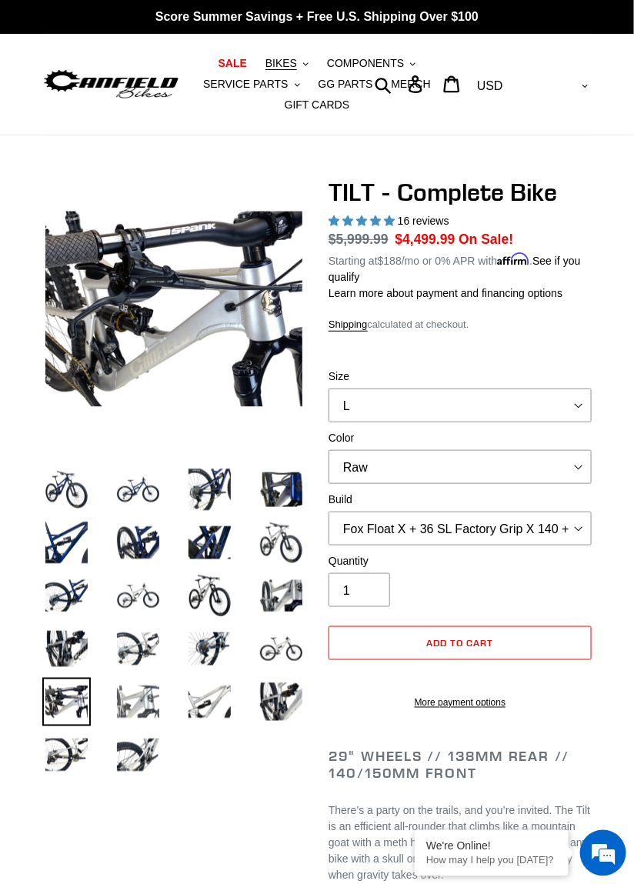
click at [150, 695] on img at bounding box center [138, 701] width 48 height 48
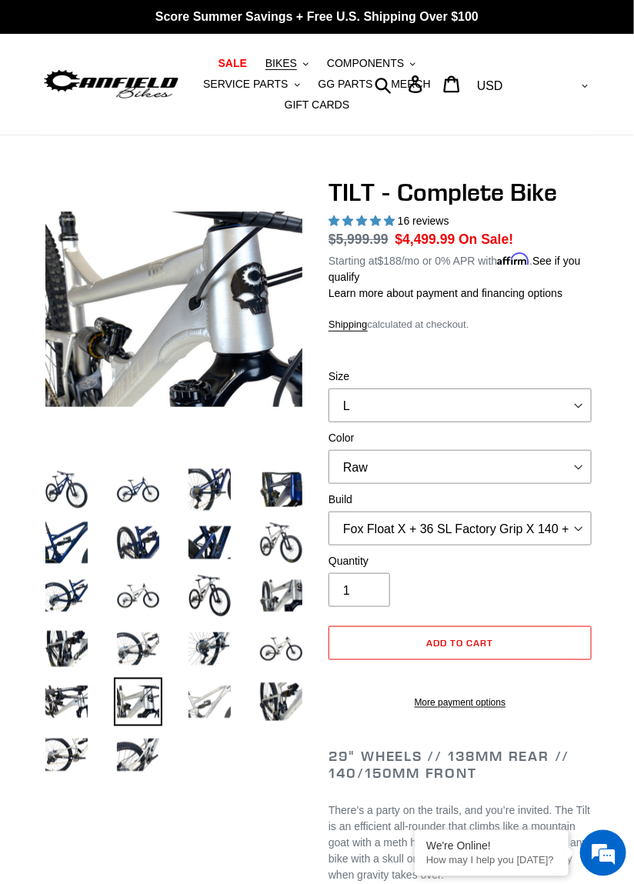
click at [211, 701] on img at bounding box center [209, 701] width 48 height 48
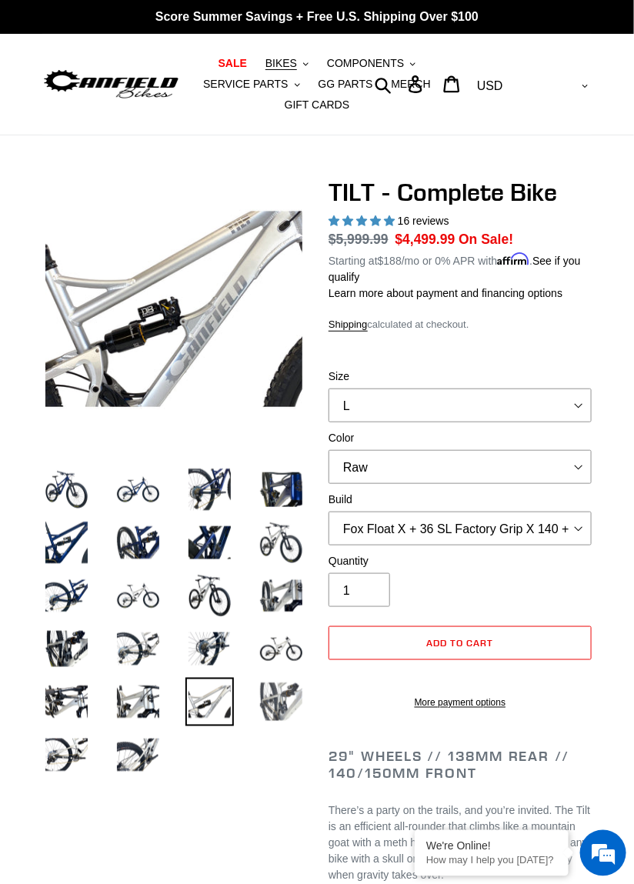
click at [279, 700] on img at bounding box center [281, 701] width 48 height 48
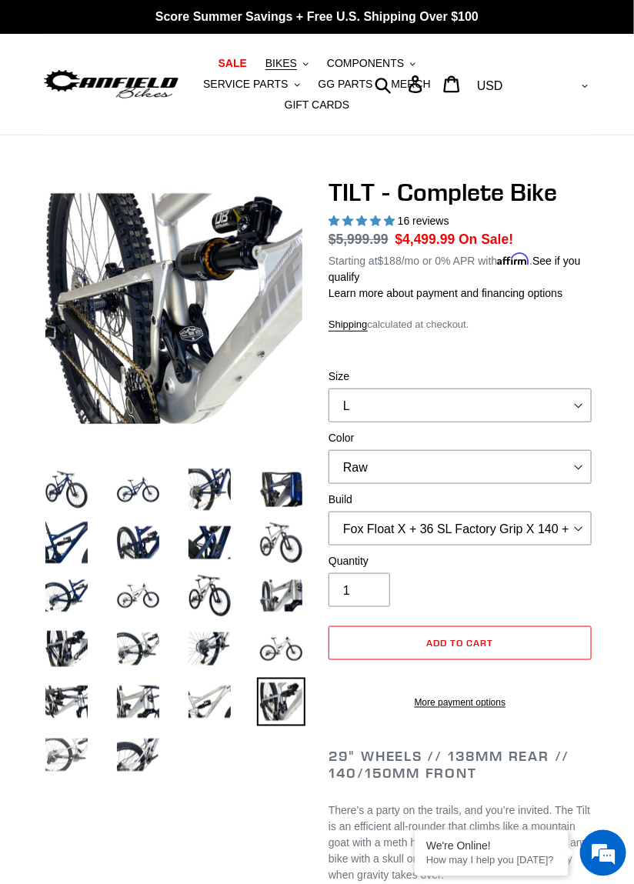
click at [74, 754] on img at bounding box center [66, 754] width 48 height 48
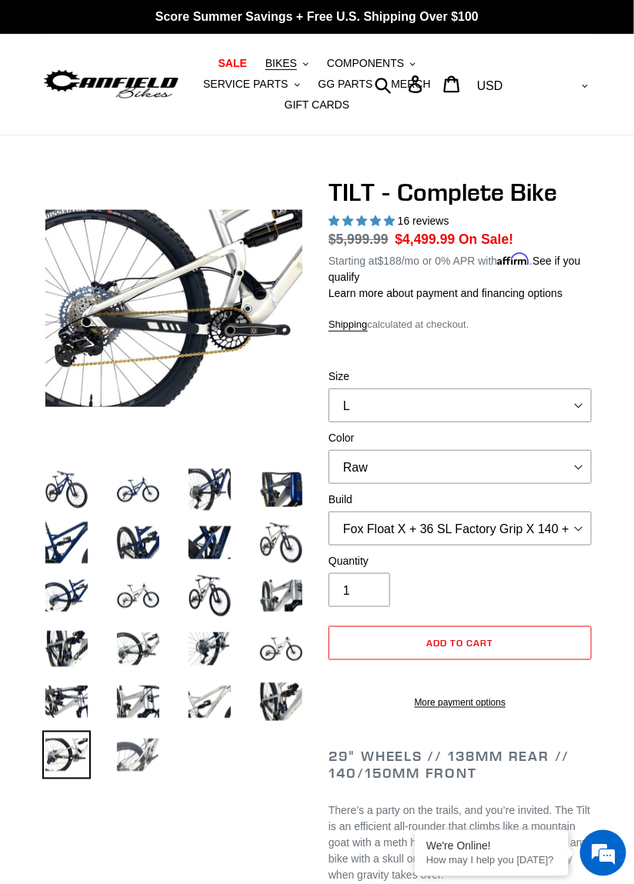
click at [148, 754] on img at bounding box center [138, 754] width 48 height 48
